Goal: Task Accomplishment & Management: Manage account settings

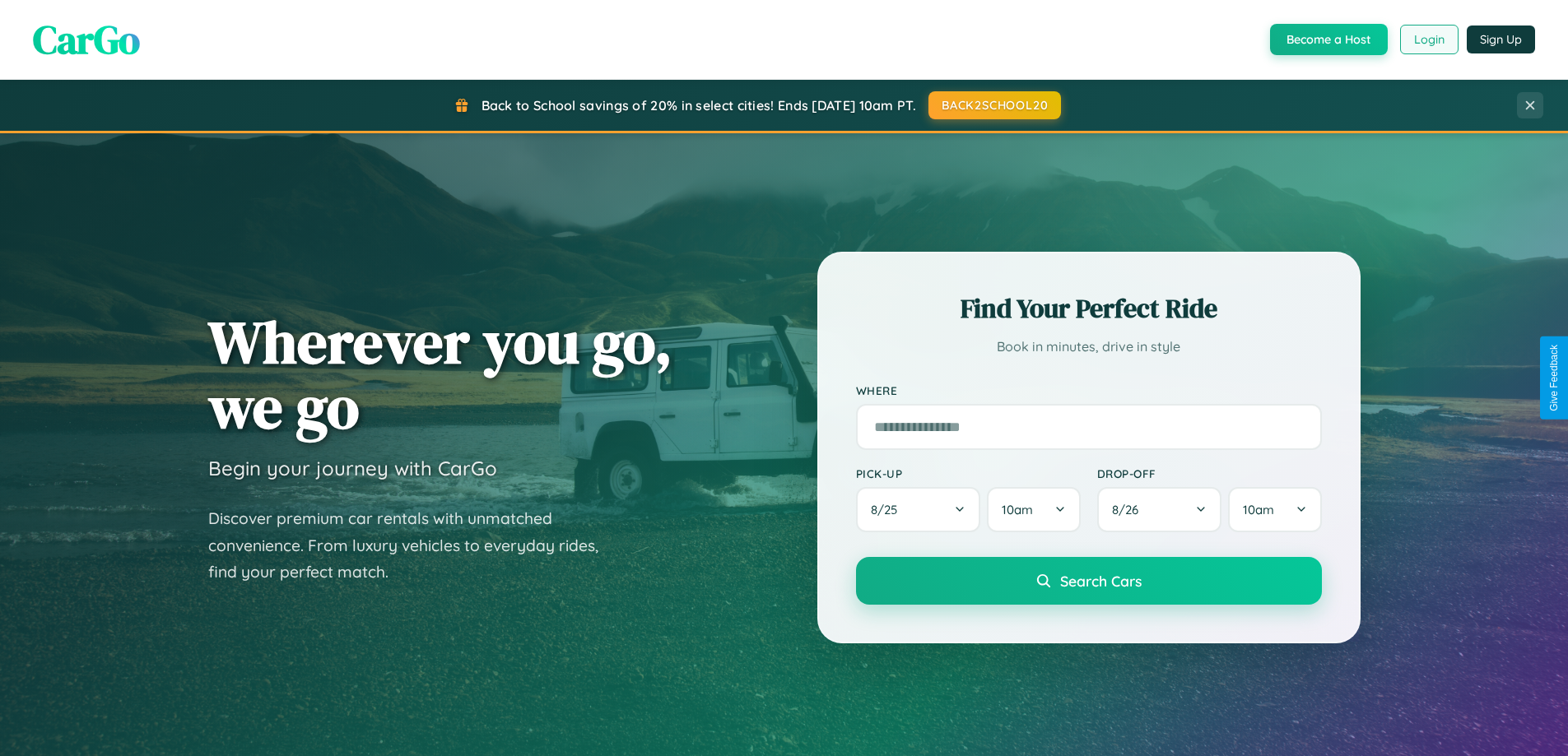
click at [1428, 39] on button "Login" at bounding box center [1429, 39] width 59 height 30
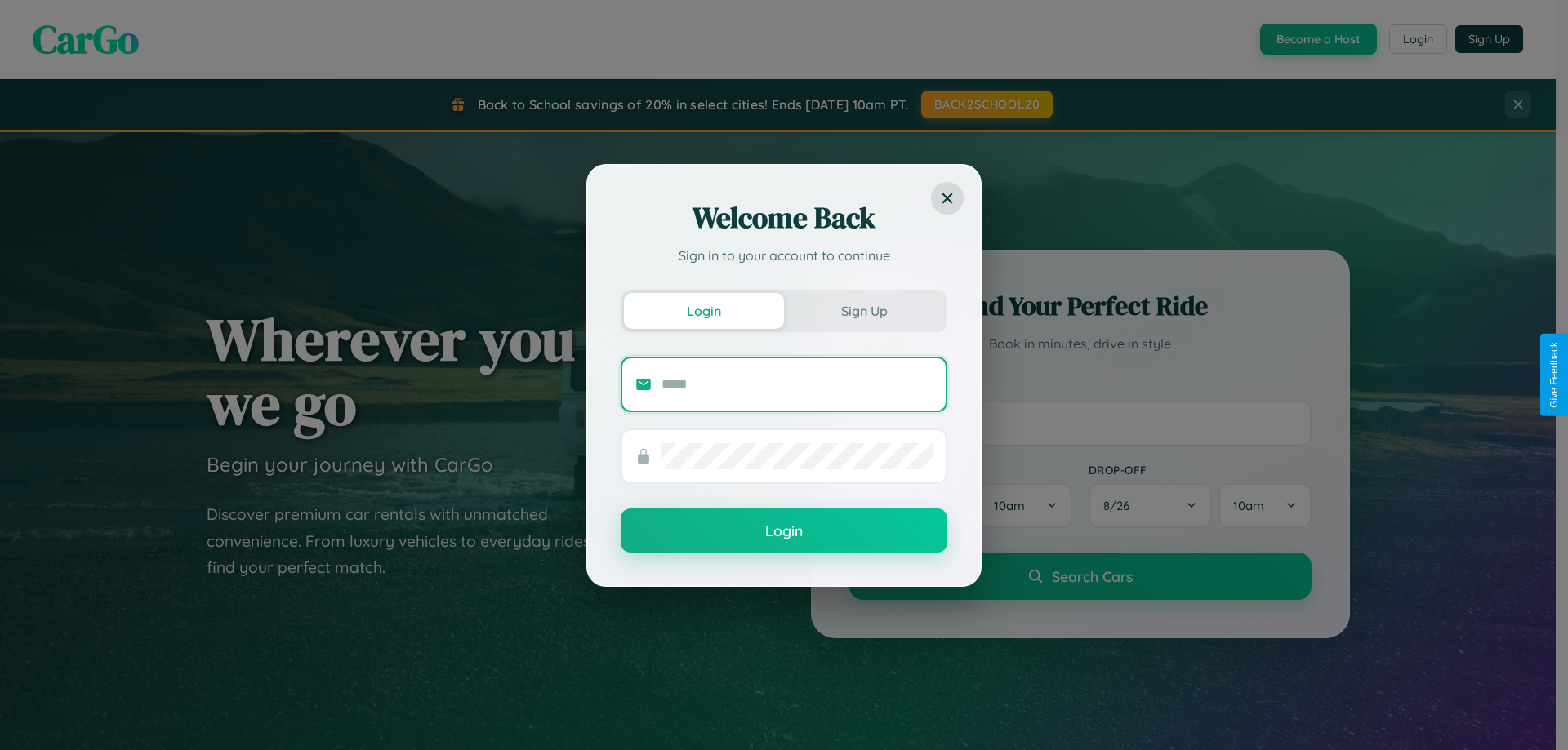
click at [797, 384] on input "text" at bounding box center [797, 384] width 271 height 26
type input "**********"
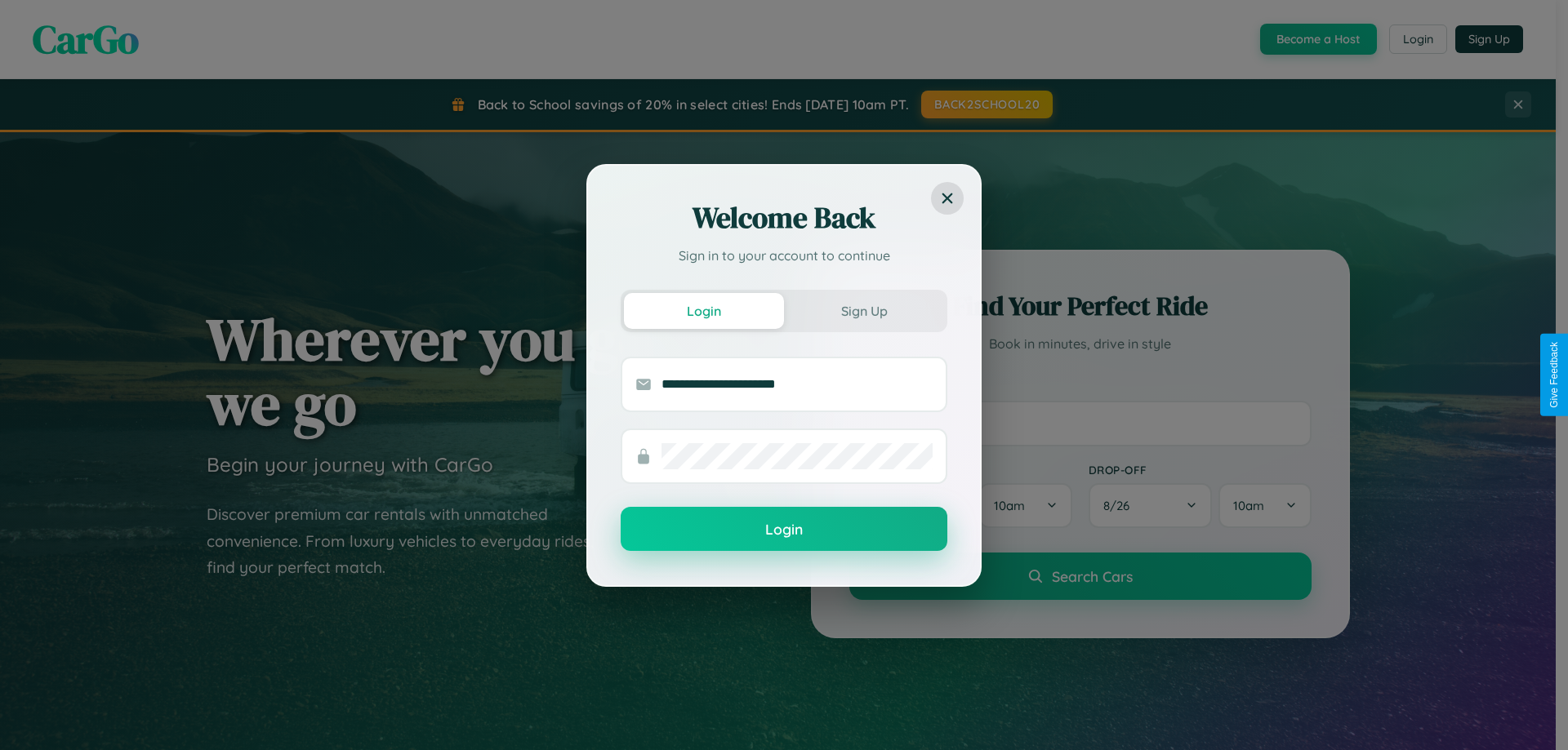
click at [784, 530] on button "Login" at bounding box center [784, 529] width 326 height 44
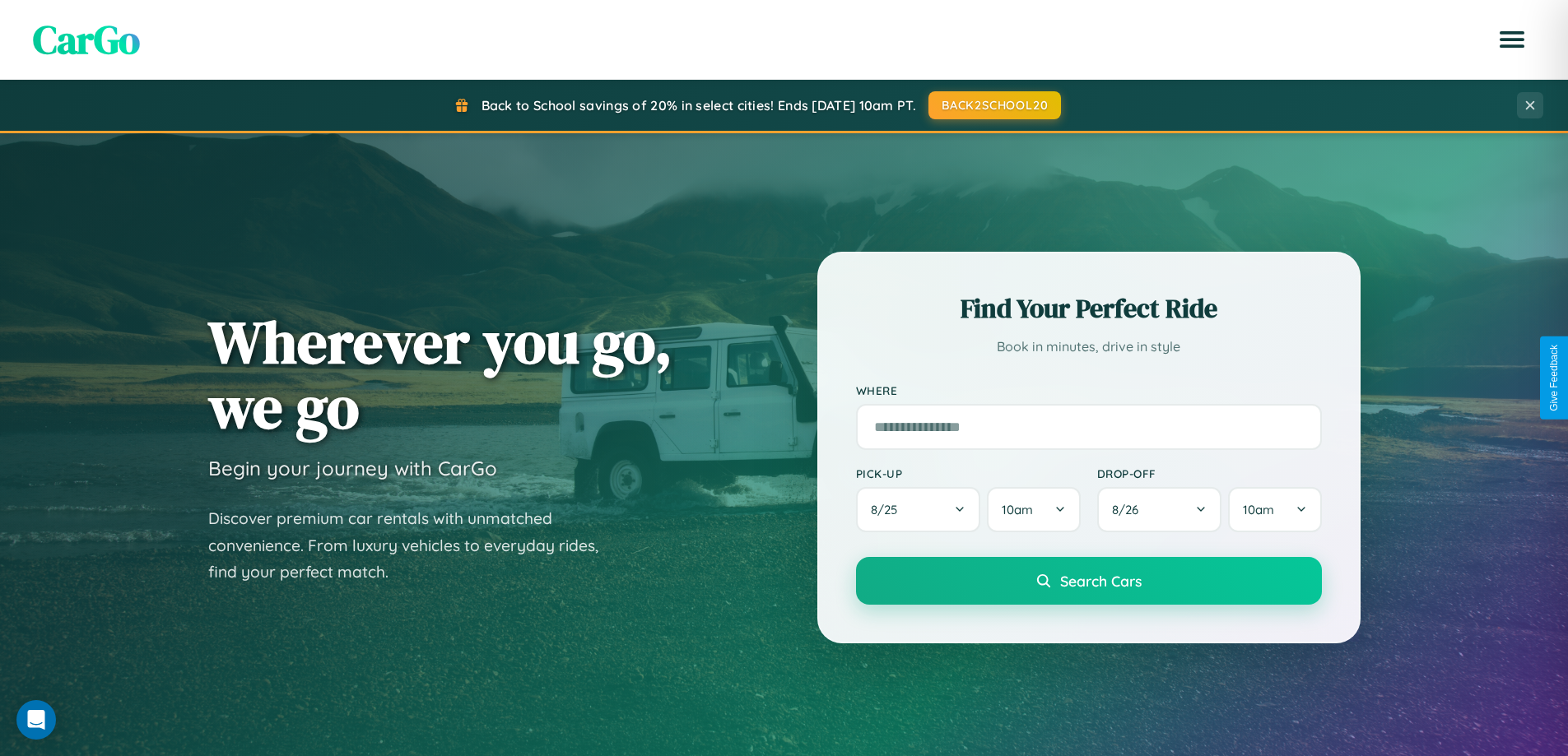
scroll to position [709, 0]
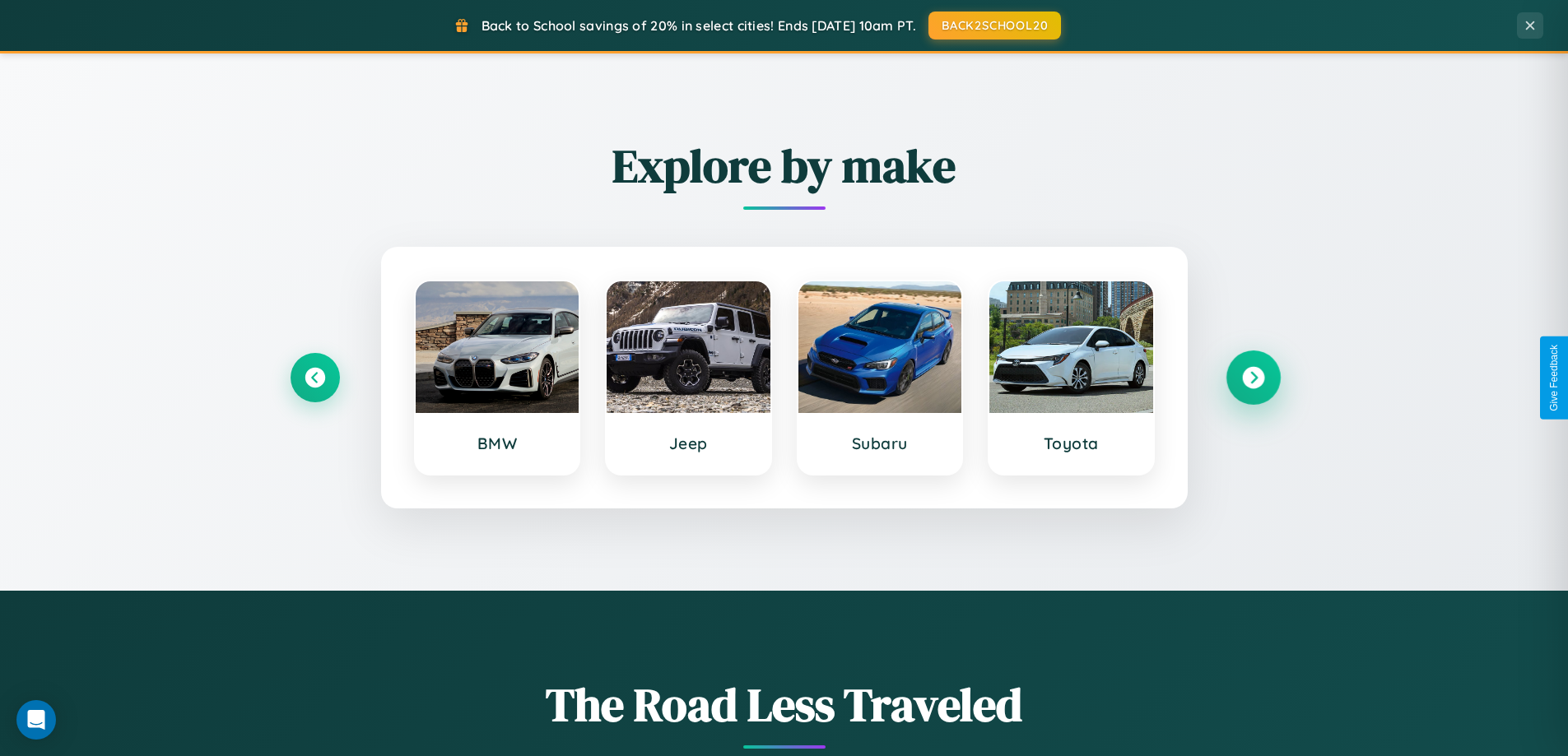
click at [1252, 378] on icon at bounding box center [1252, 378] width 22 height 22
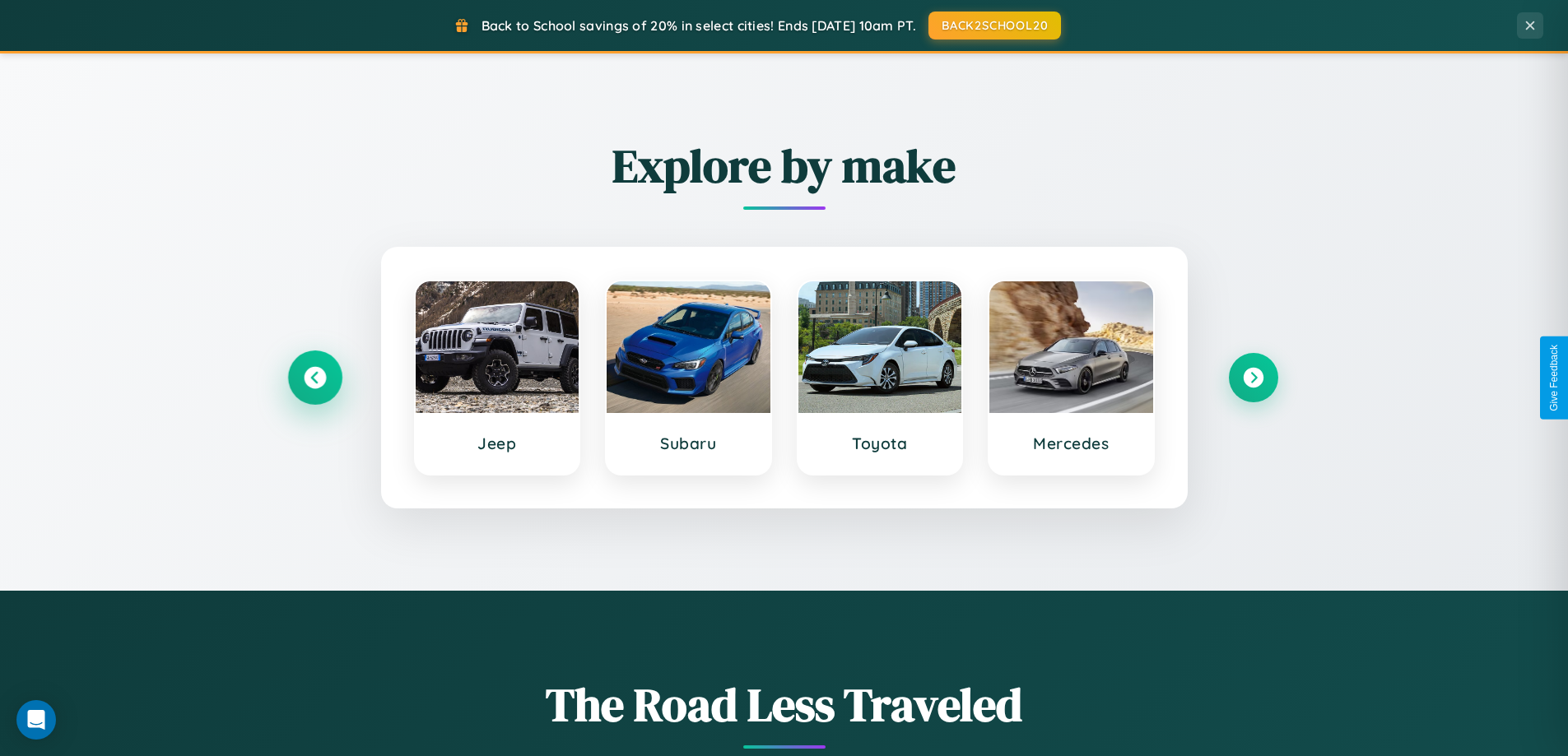
click at [315, 378] on icon at bounding box center [315, 378] width 22 height 22
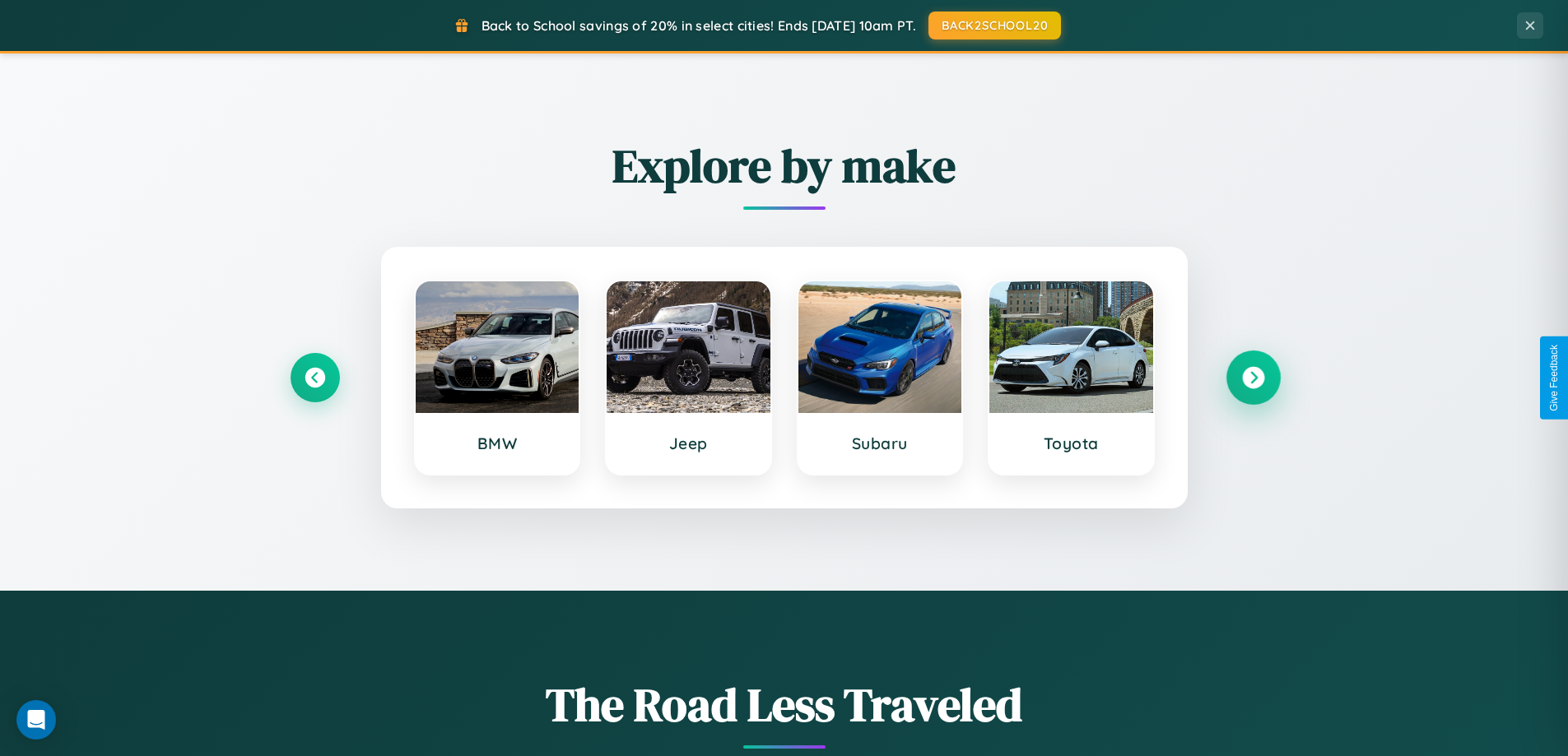
click at [1252, 378] on icon at bounding box center [1252, 378] width 22 height 22
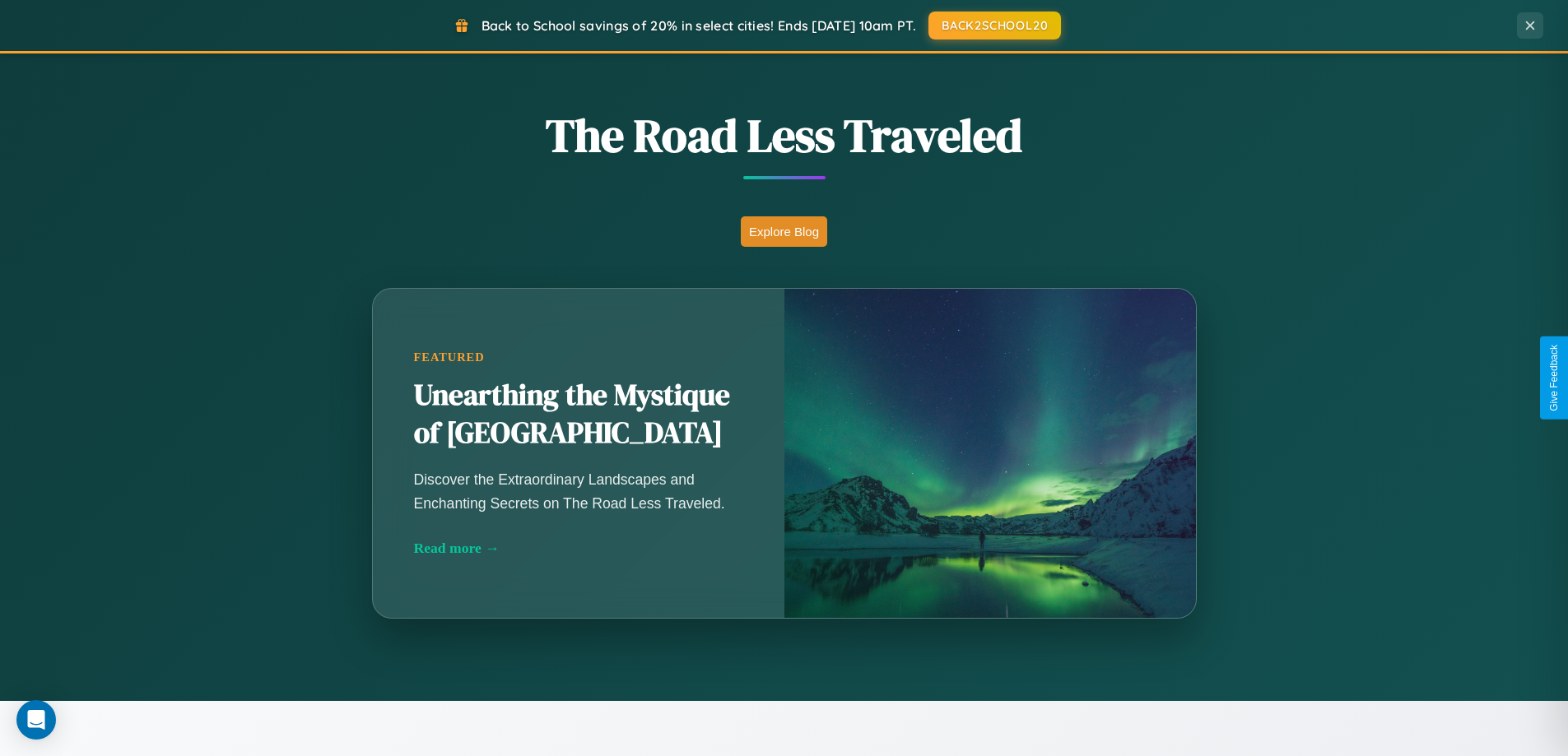
scroll to position [3166, 0]
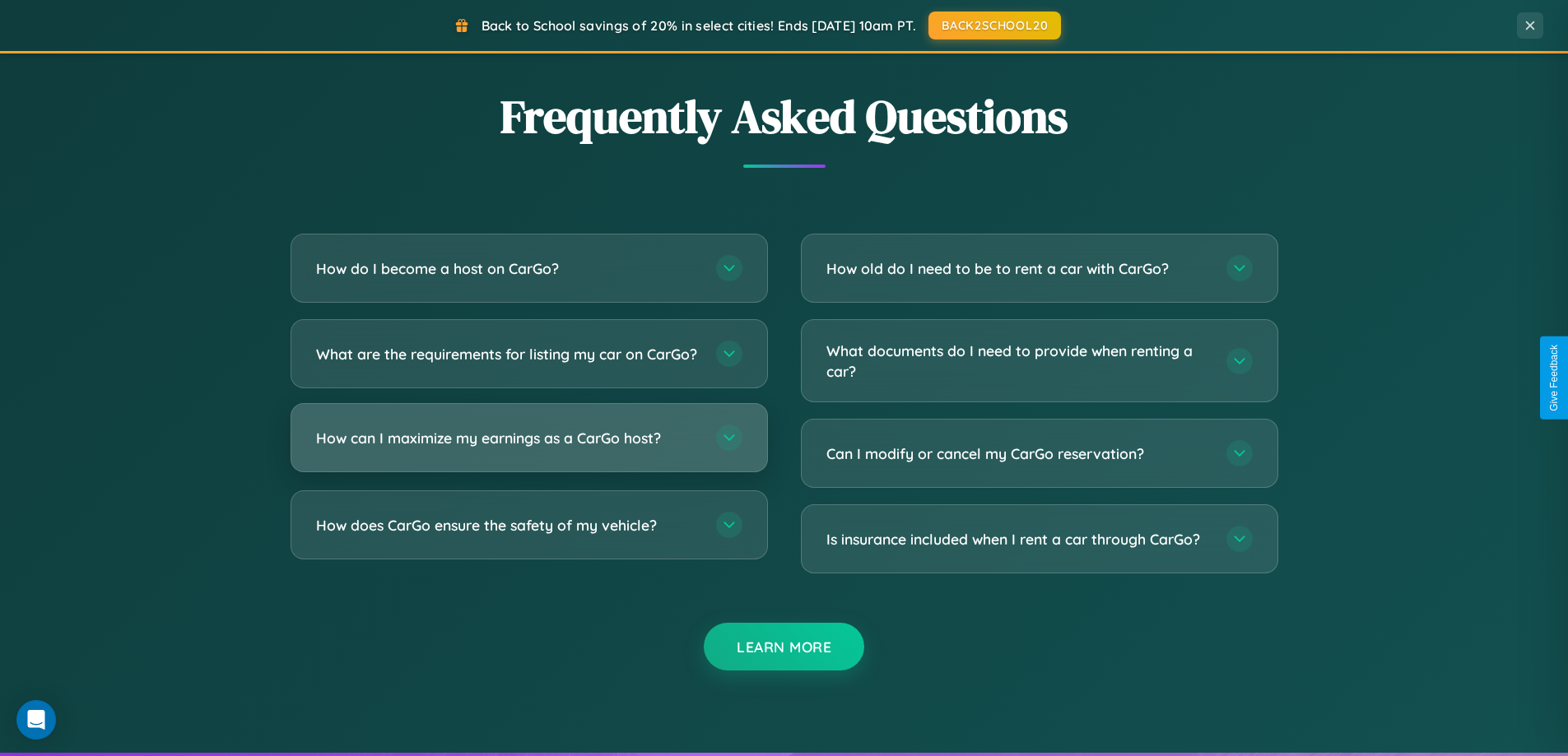
click at [528, 448] on h3 "How can I maximize my earnings as a CarGo host?" at bounding box center [508, 438] width 384 height 20
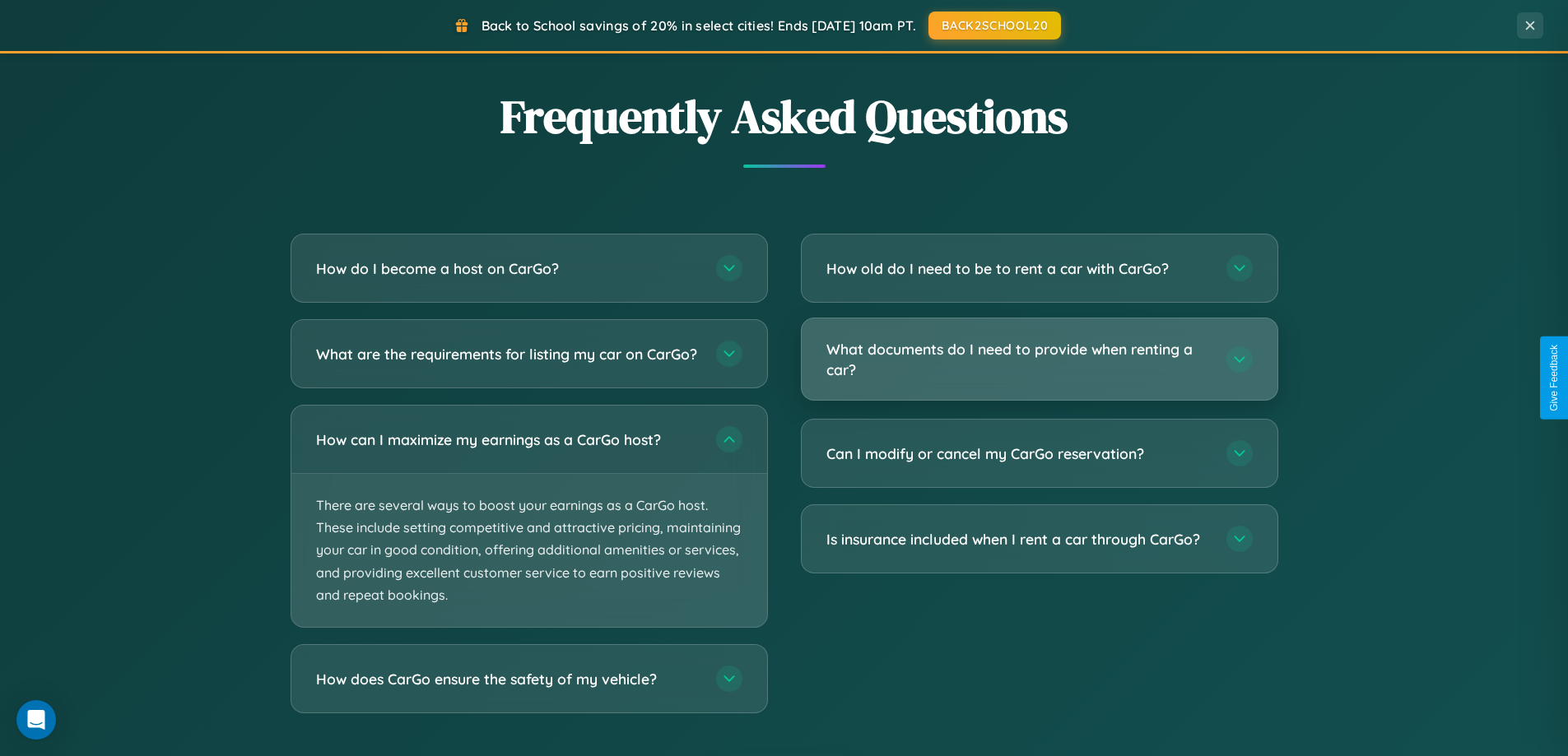
click at [1039, 361] on h3 "What documents do I need to provide when renting a car?" at bounding box center [1018, 359] width 384 height 40
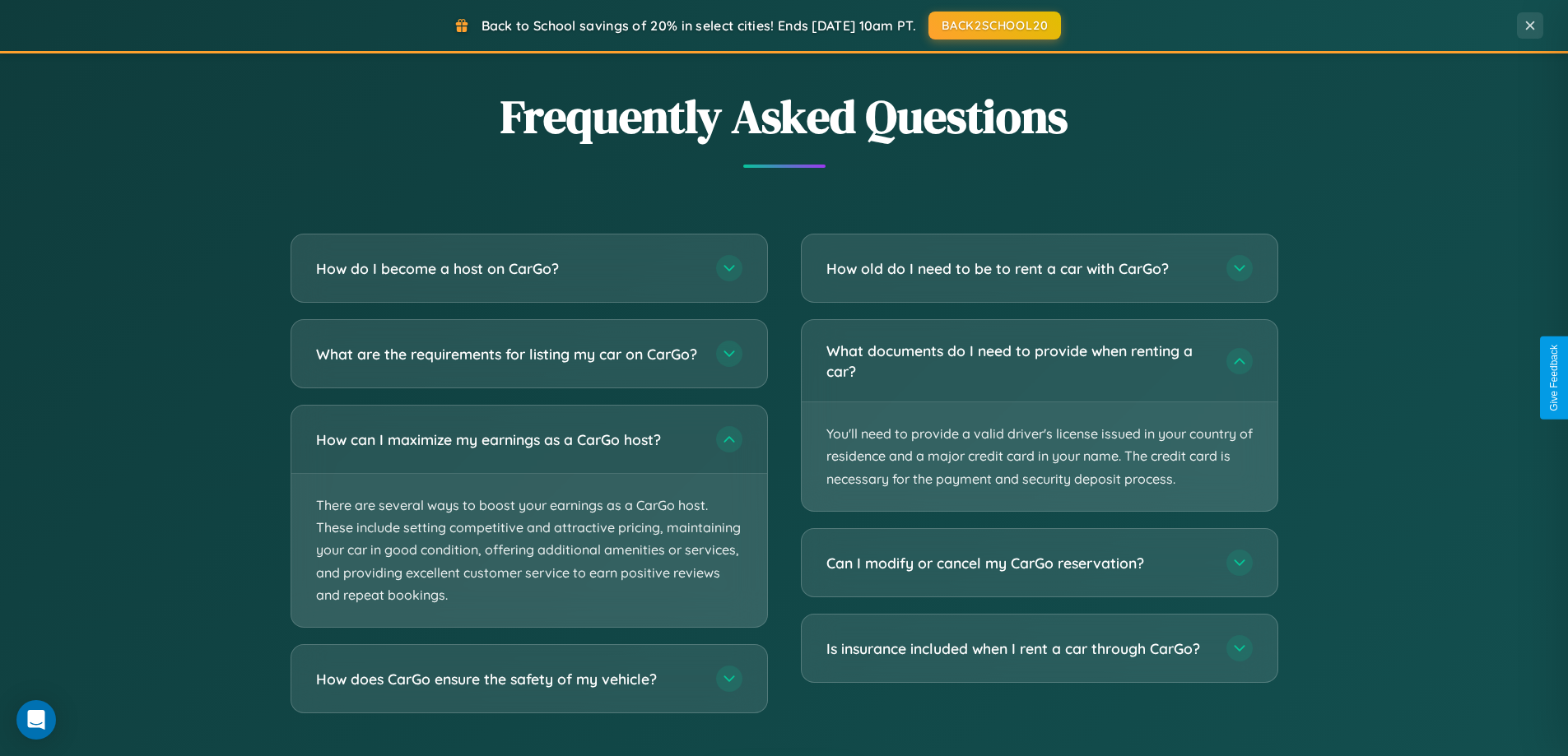
scroll to position [0, 0]
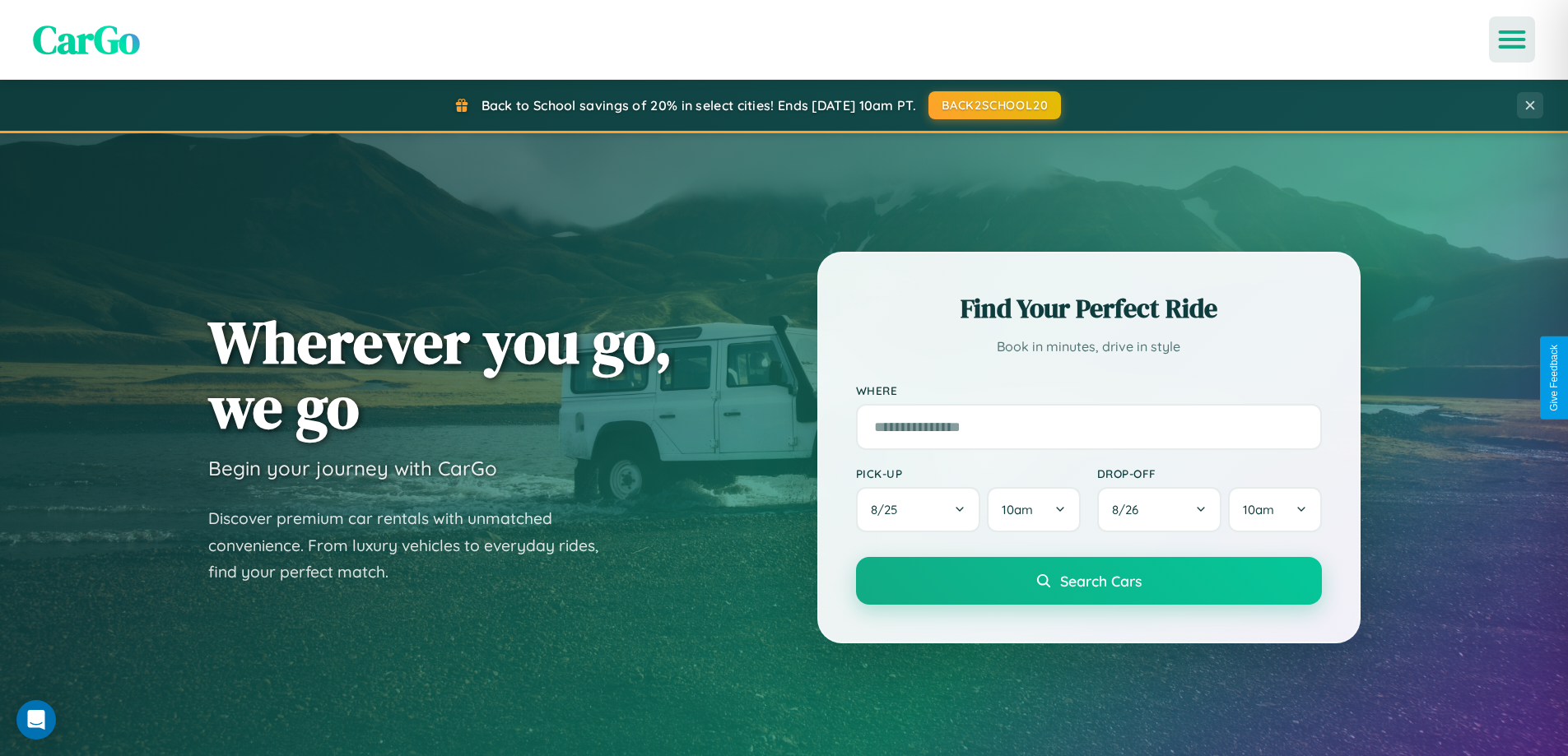
click at [1512, 39] on icon "Open menu" at bounding box center [1512, 38] width 24 height 14
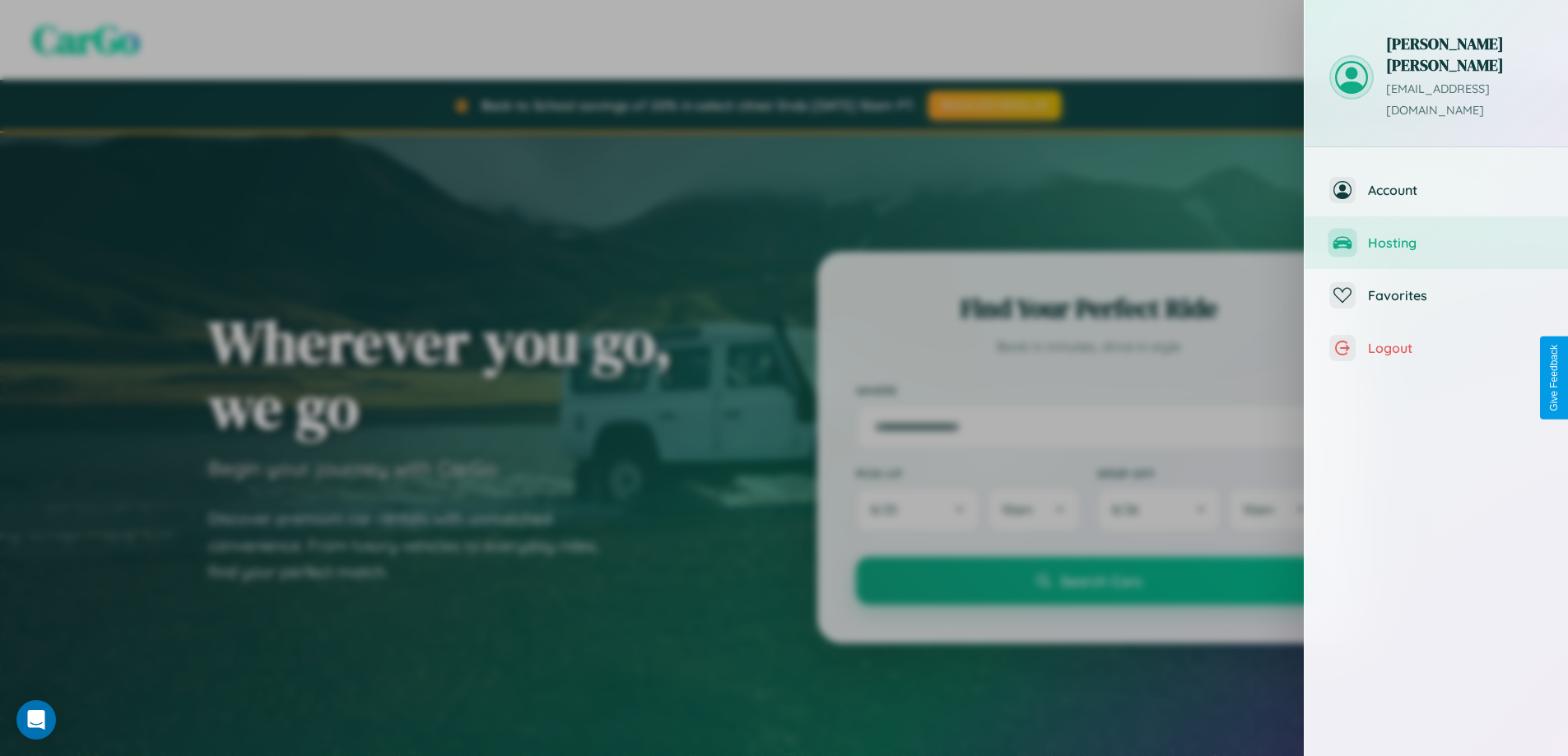
click at [1436, 235] on span "Hosting" at bounding box center [1455, 242] width 175 height 16
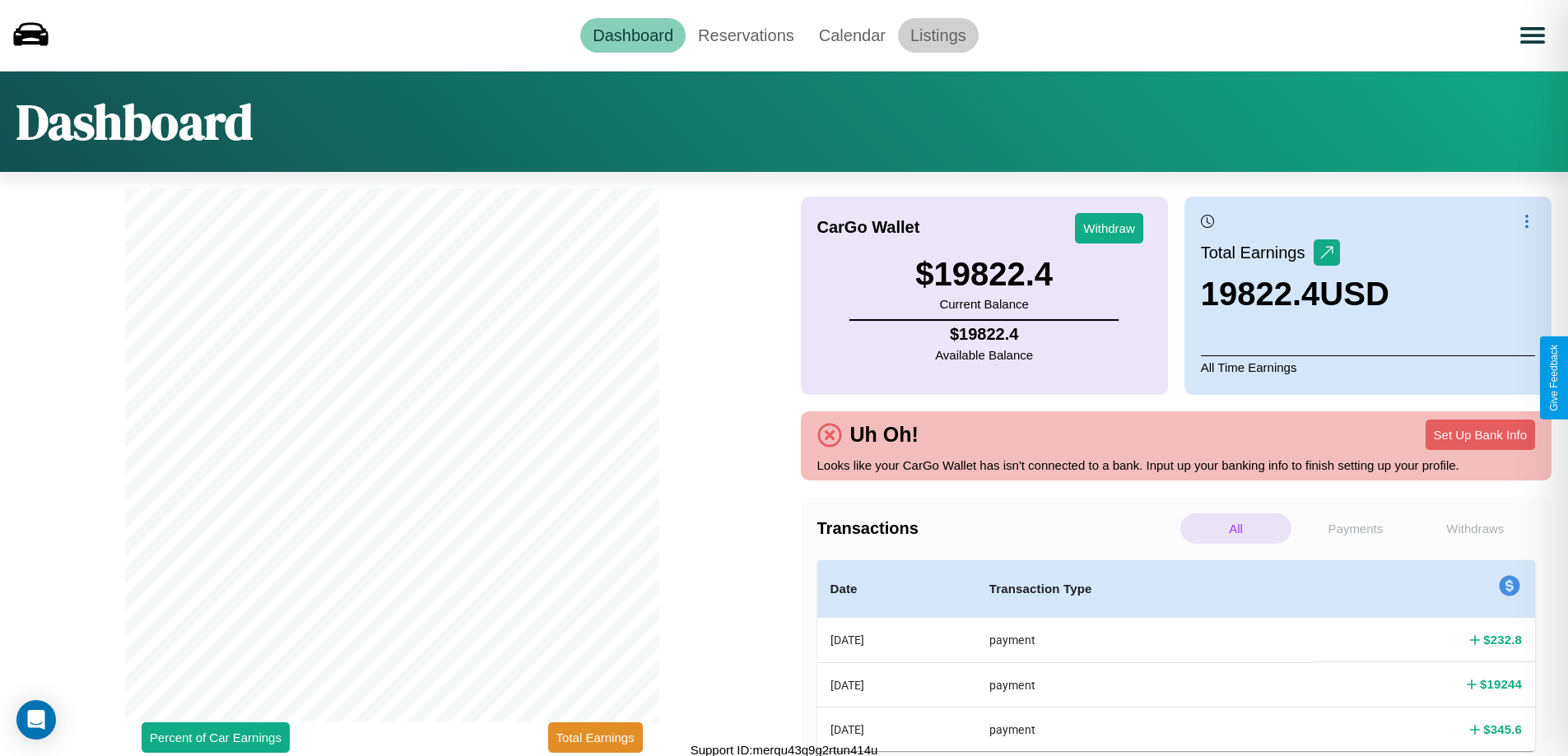
click at [937, 35] on link "Listings" at bounding box center [938, 36] width 81 height 35
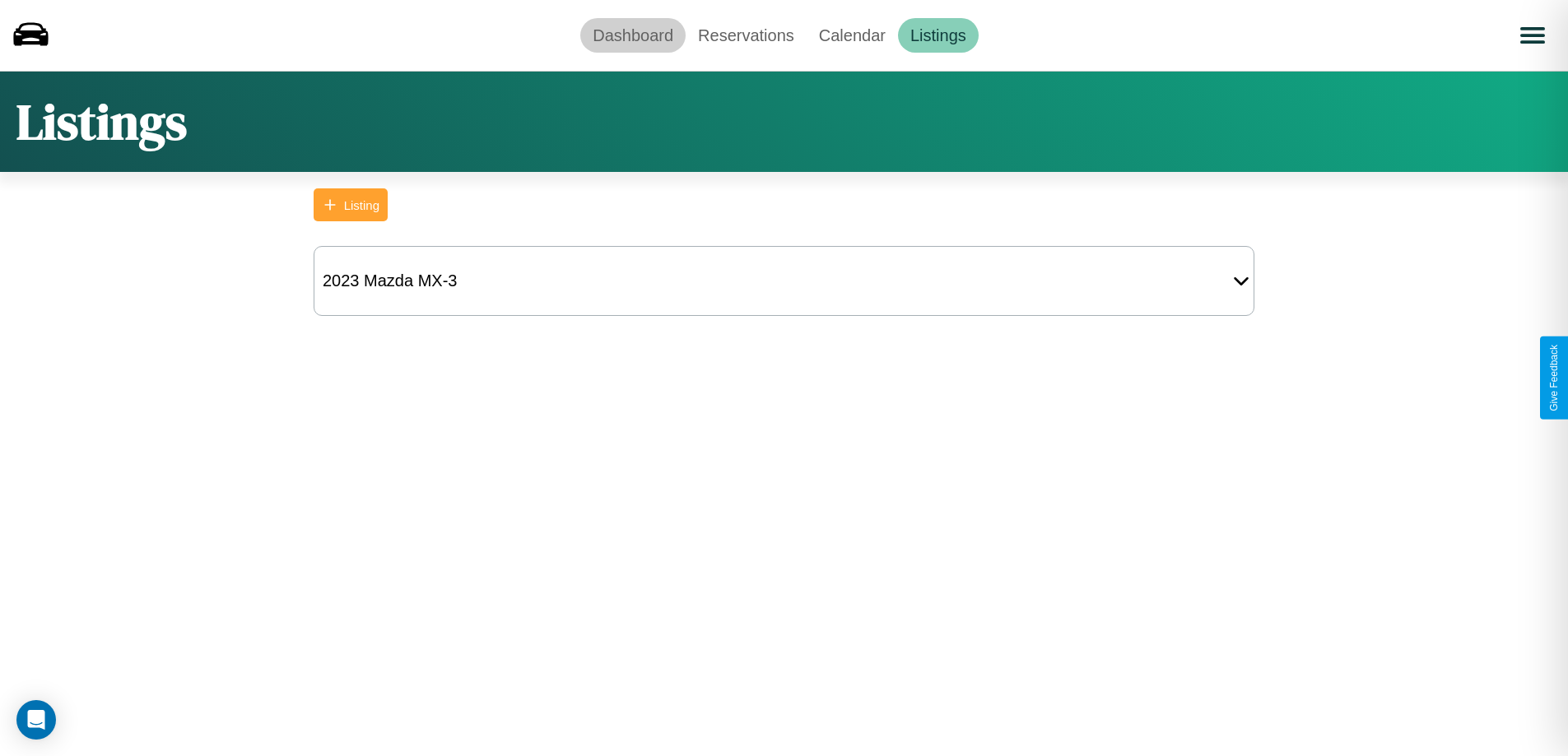
click at [633, 35] on link "Dashboard" at bounding box center [633, 36] width 106 height 35
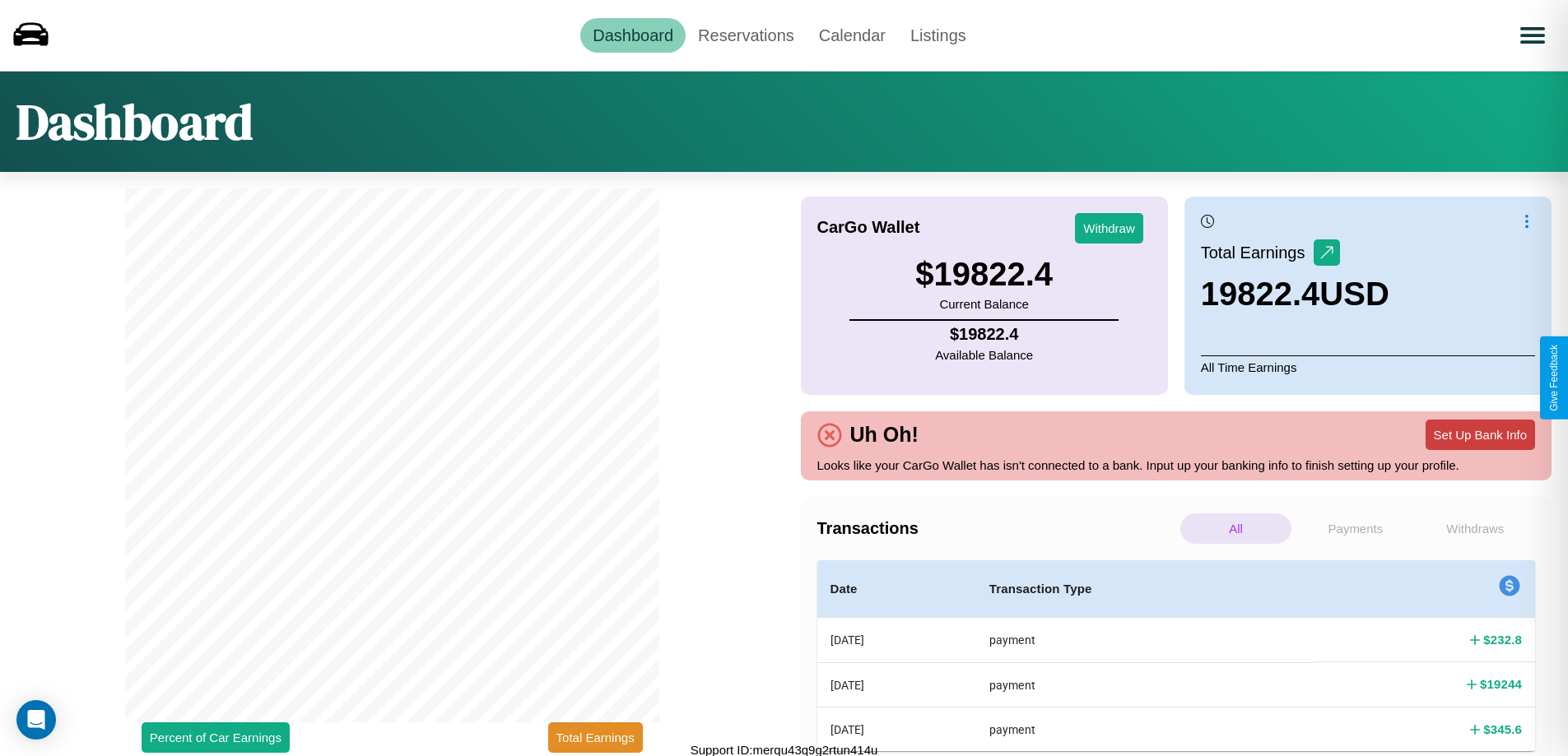
click at [1479, 435] on button "Set Up Bank Info" at bounding box center [1480, 435] width 110 height 31
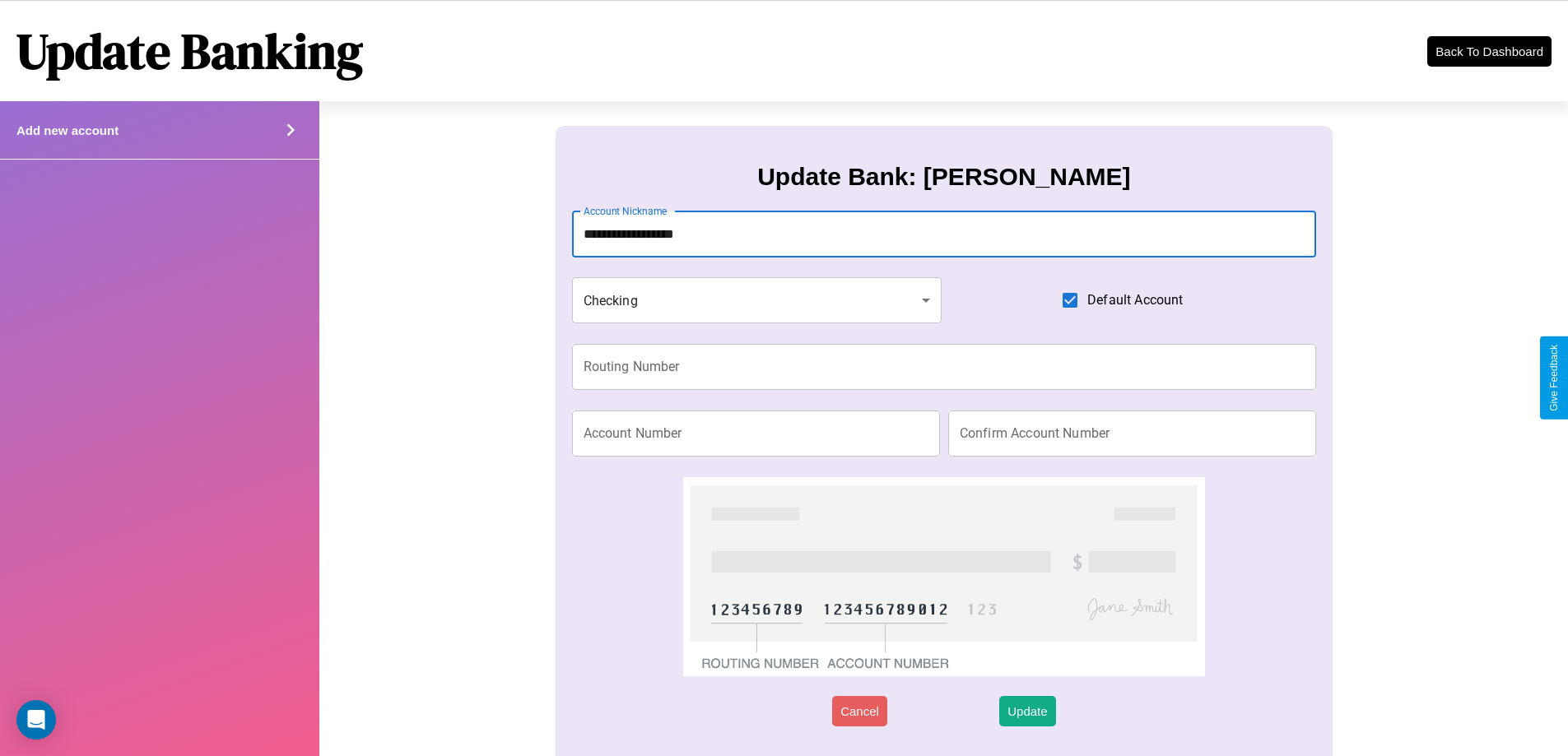
type input "**********"
